Goal: Check status: Check status

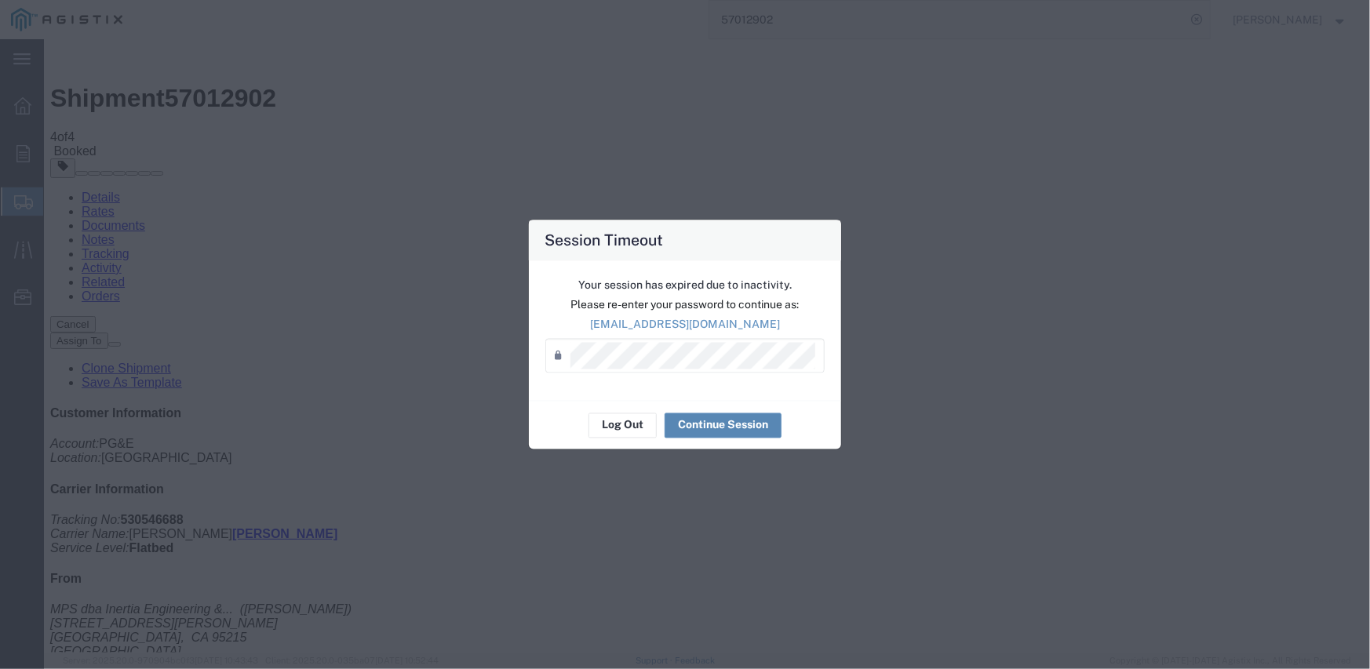
click at [740, 427] on button "Continue Session" at bounding box center [722, 425] width 117 height 25
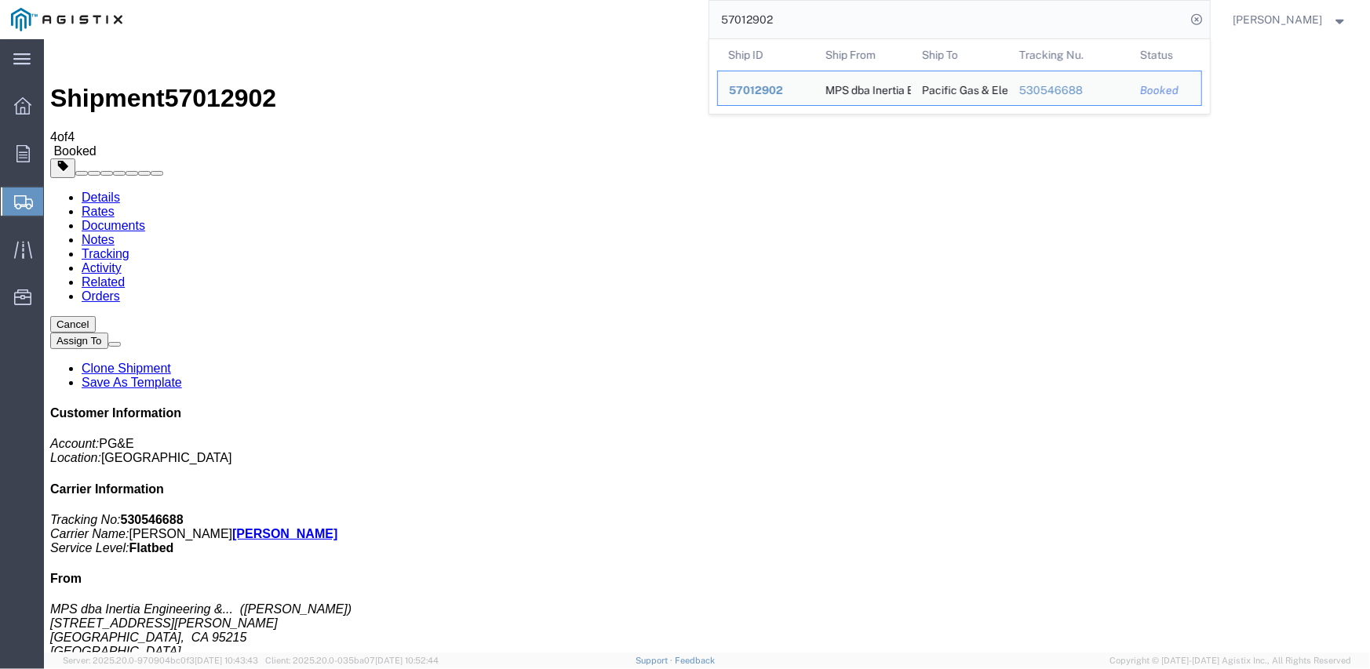
click at [752, 18] on input "57012902" at bounding box center [947, 20] width 477 height 38
paste input "6718587"
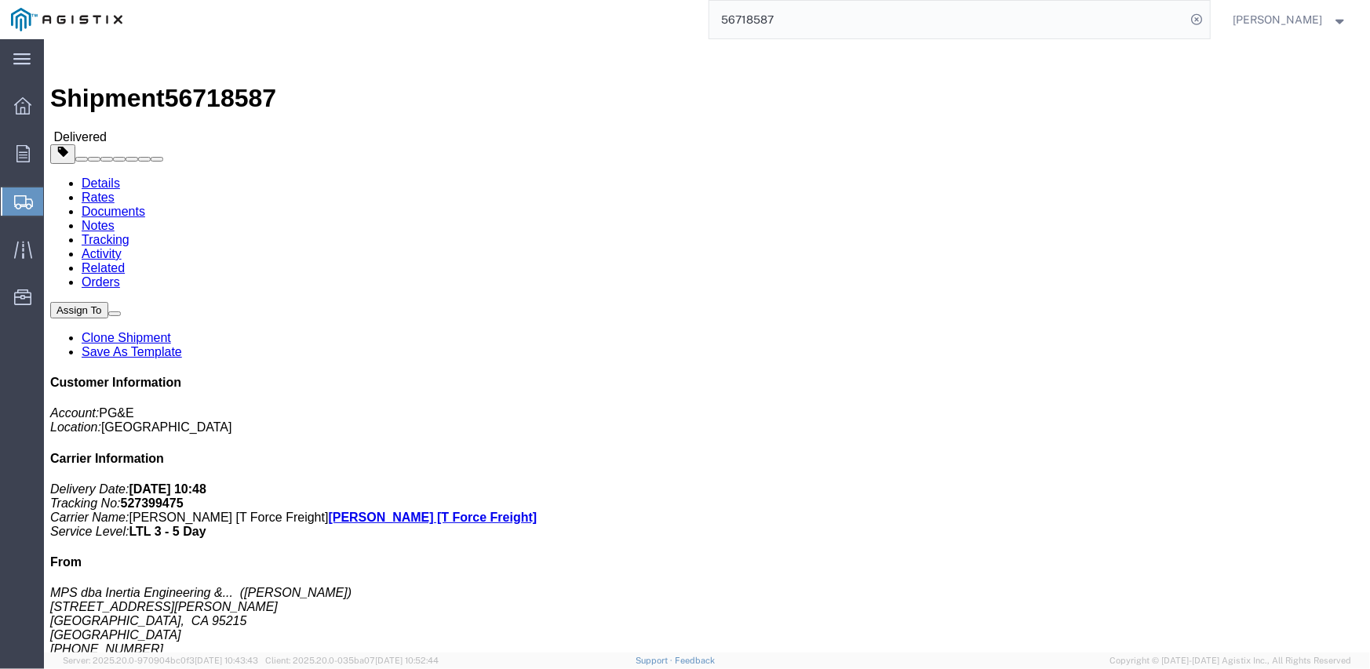
click link "Tracking"
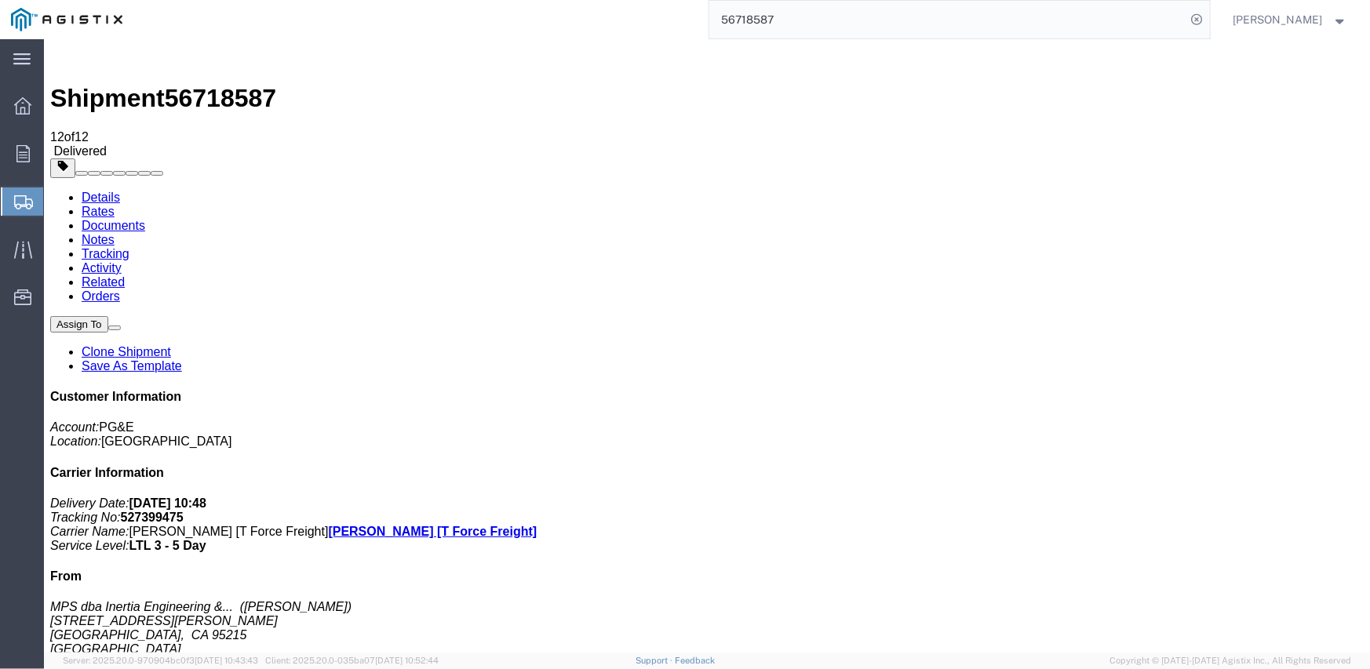
click at [741, 17] on input "56718587" at bounding box center [947, 20] width 477 height 38
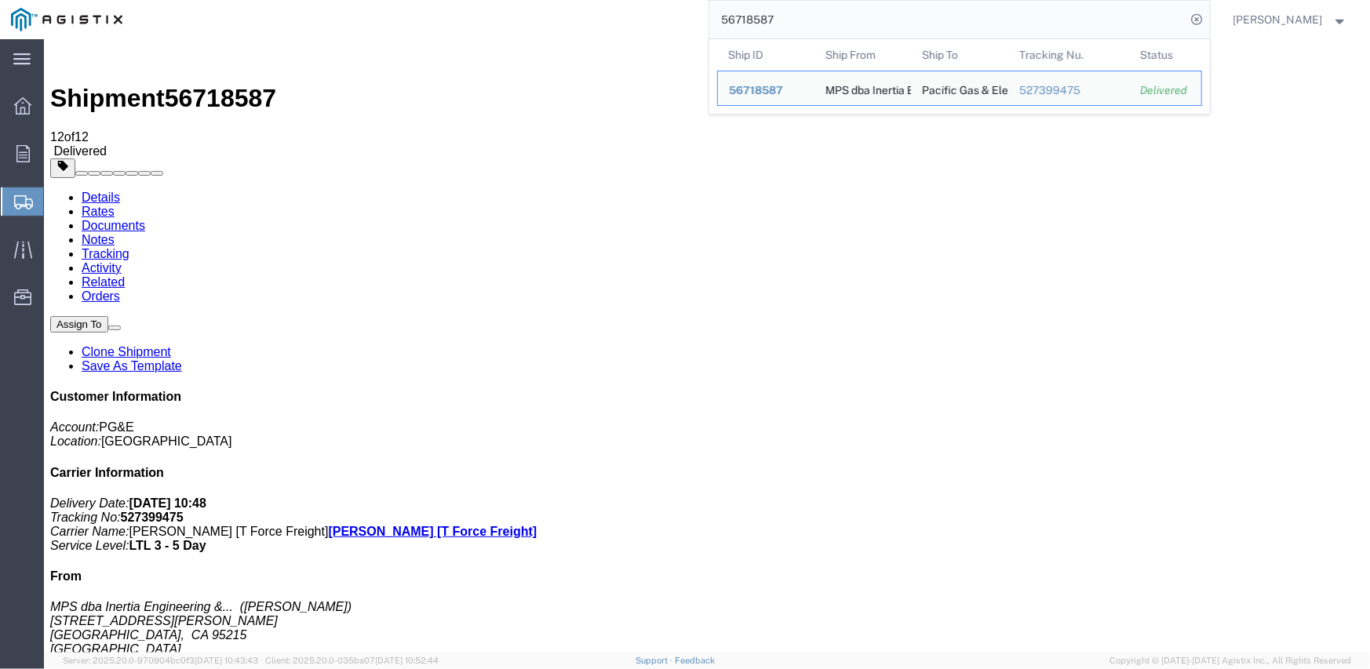
click at [739, 17] on input "56718587" at bounding box center [947, 20] width 477 height 38
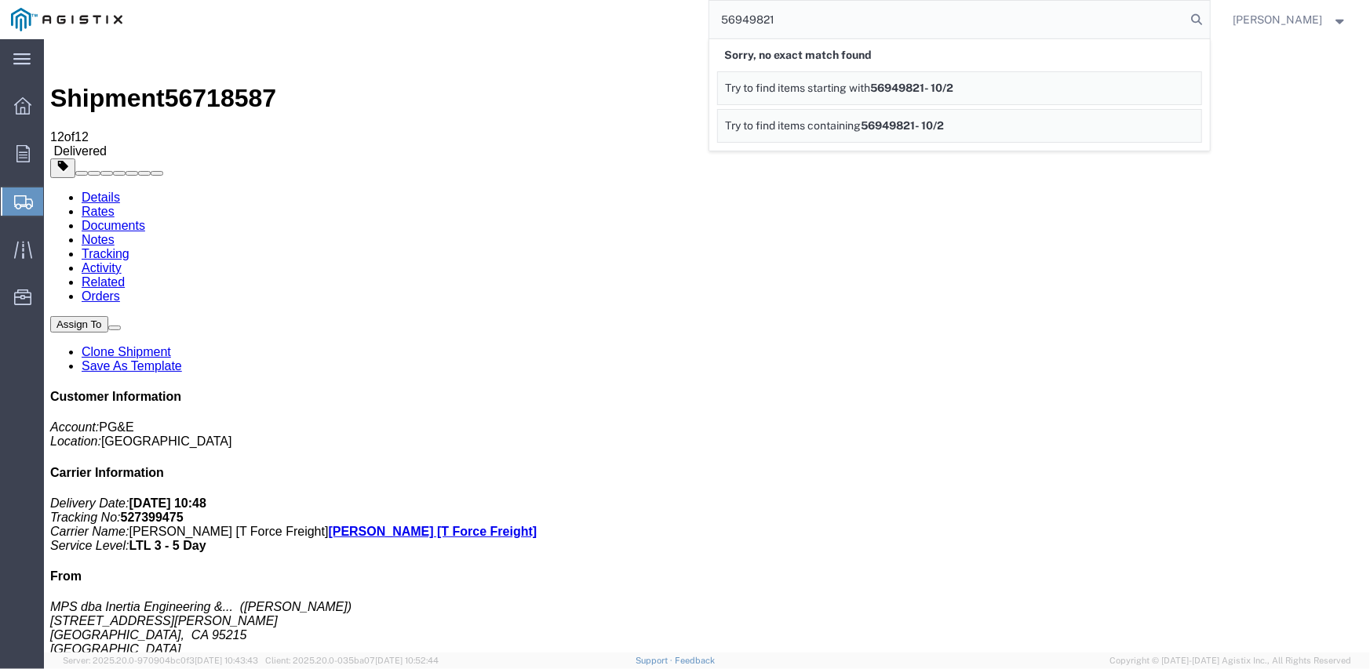
type input "56949821"
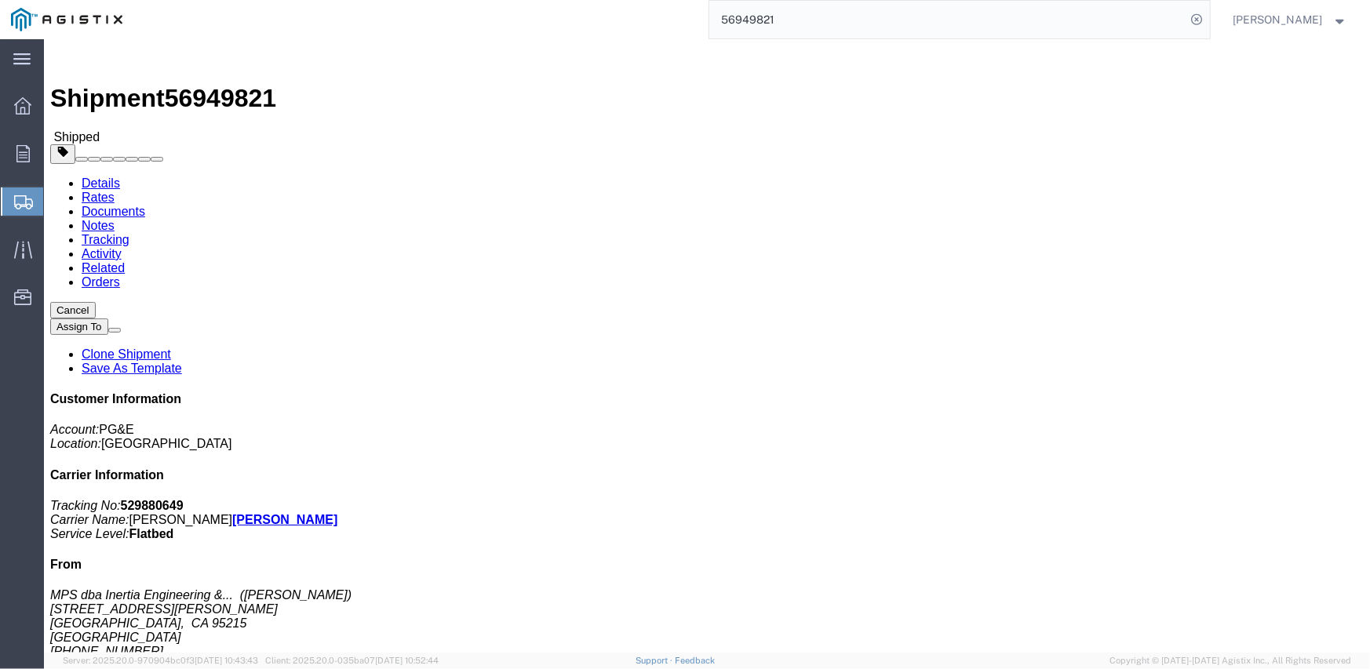
click link "Notes"
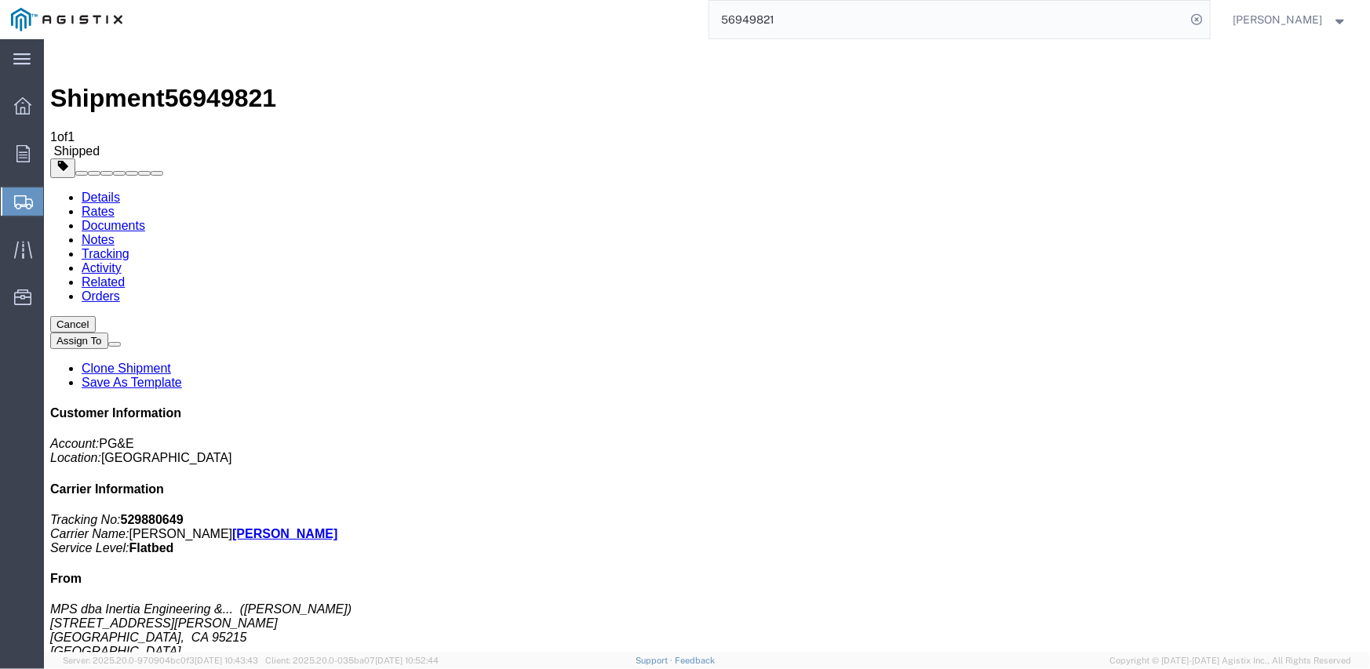
click at [129, 246] on link "Tracking" at bounding box center [105, 252] width 48 height 13
